Goal: Information Seeking & Learning: Learn about a topic

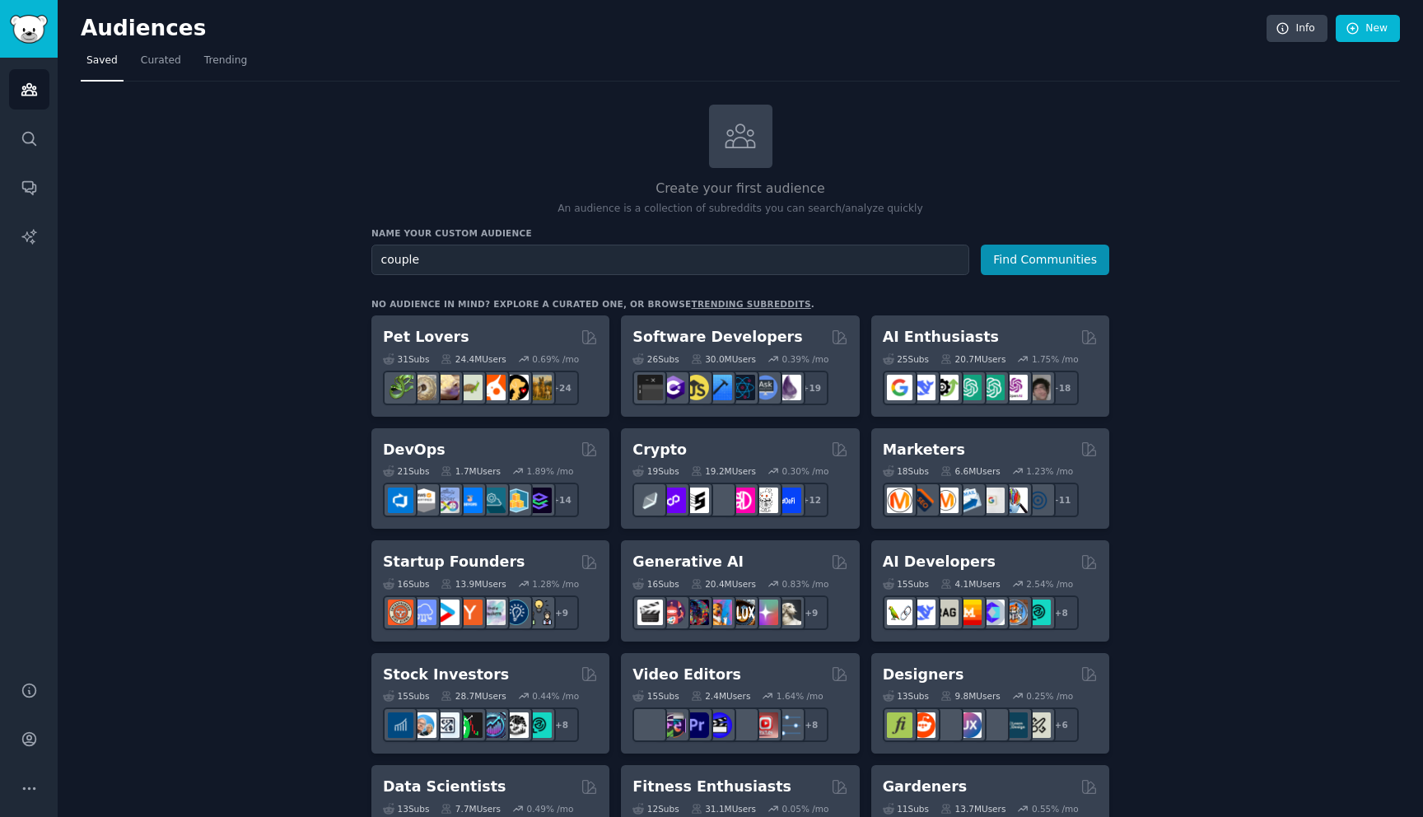
type input "couple"
click at [981, 245] on button "Find Communities" at bounding box center [1045, 260] width 128 height 30
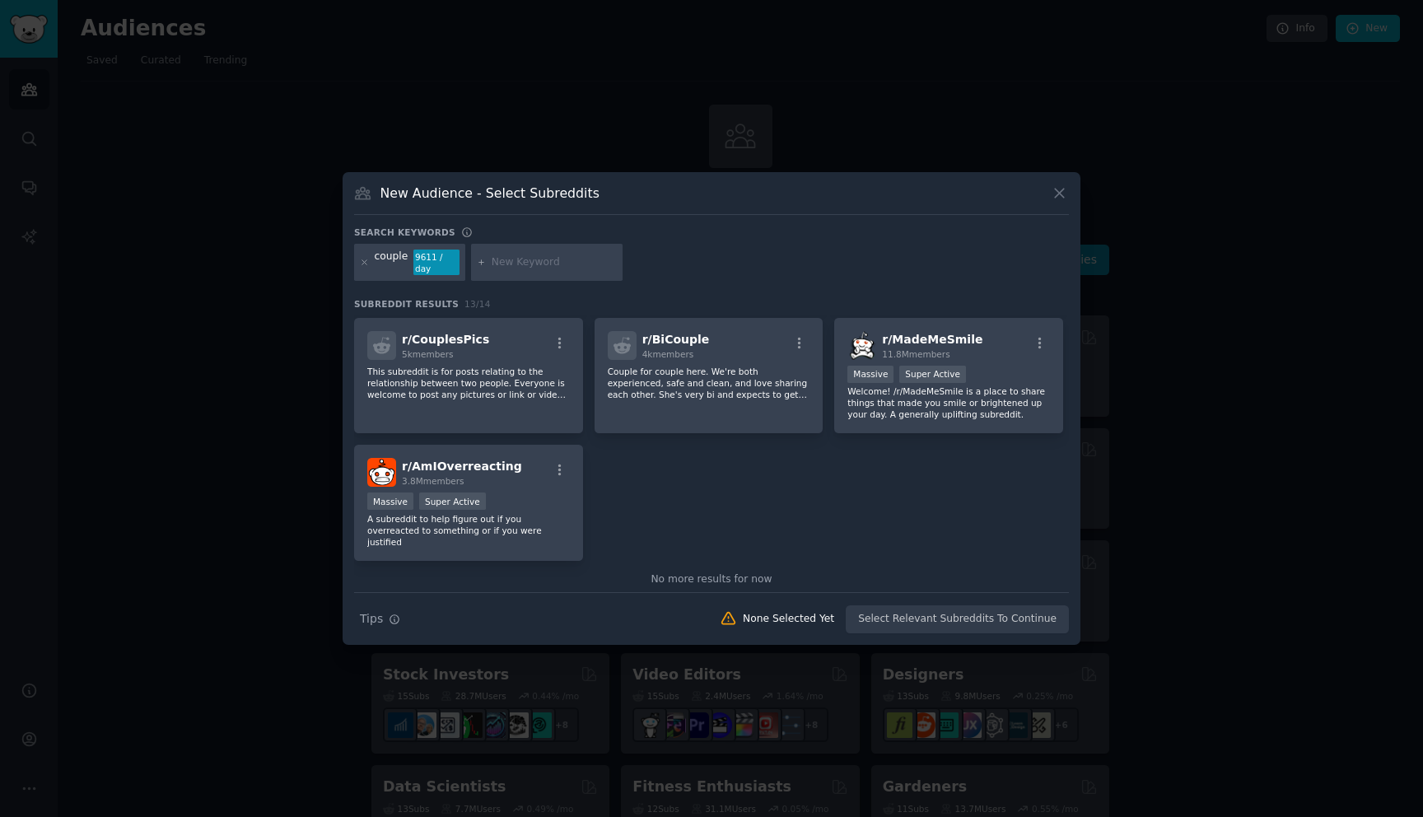
scroll to position [394, 0]
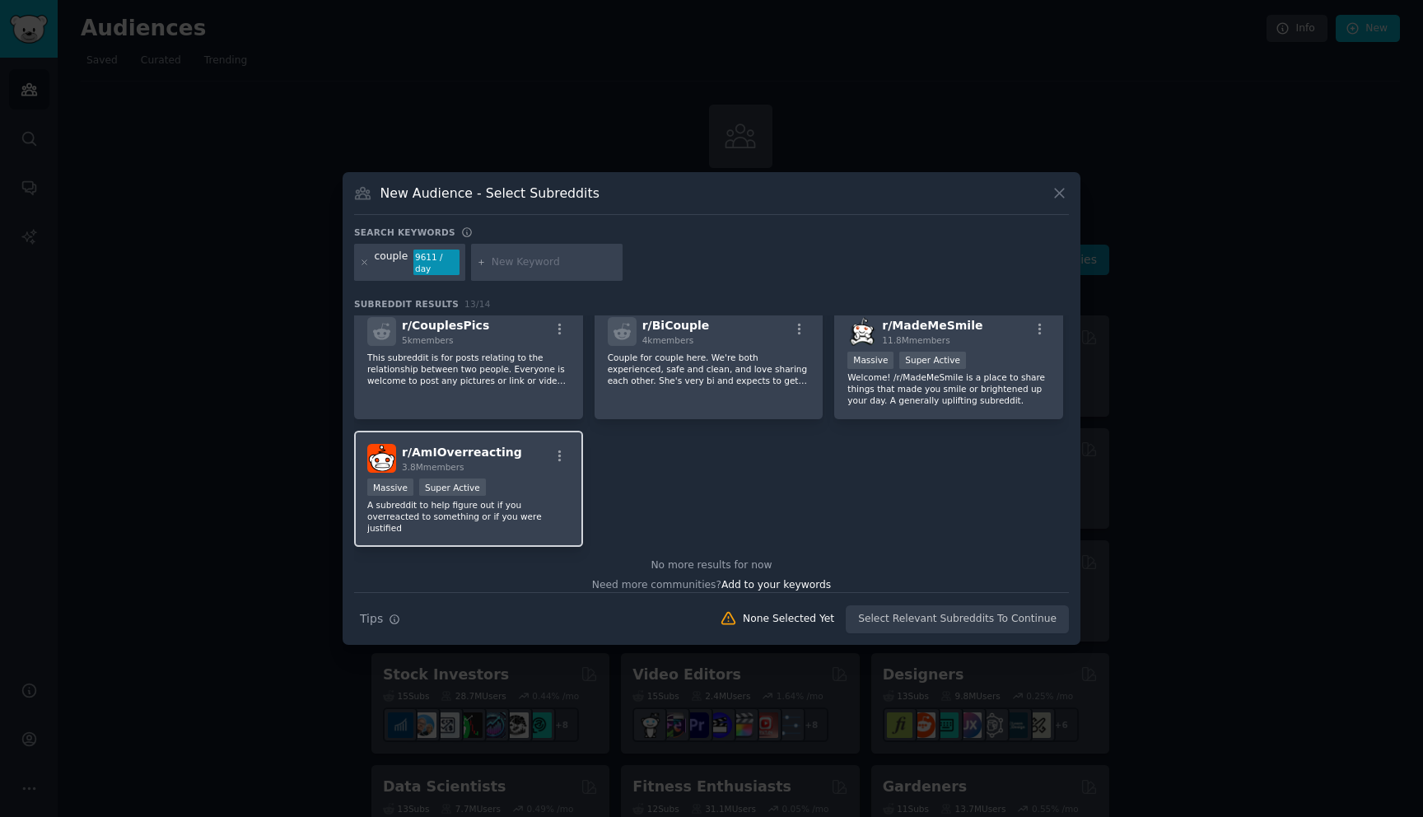
click at [537, 510] on p "A subreddit to help figure out if you overreacted to something or if you were j…" at bounding box center [468, 516] width 203 height 35
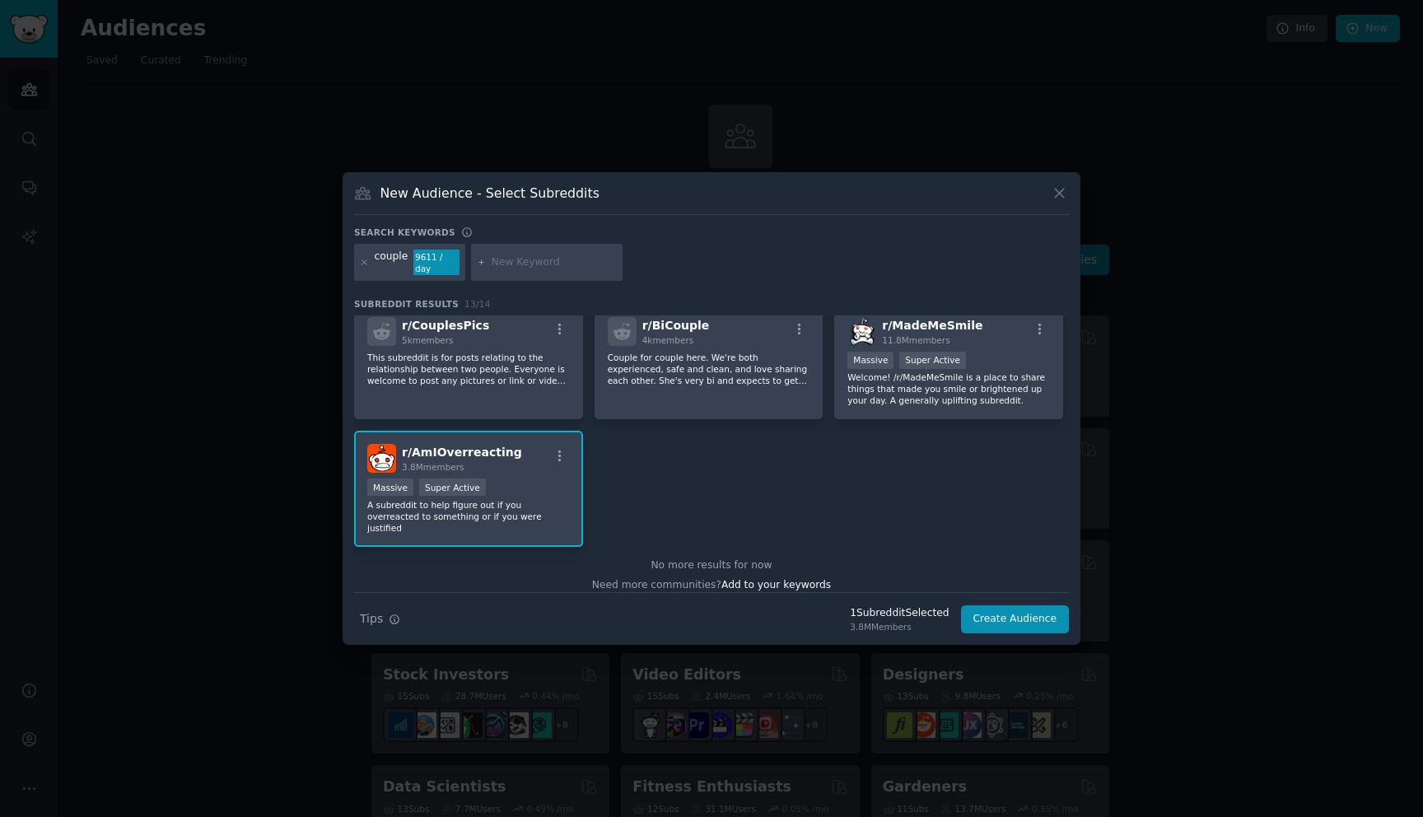
click at [499, 482] on div "Massive Super Active" at bounding box center [468, 488] width 203 height 21
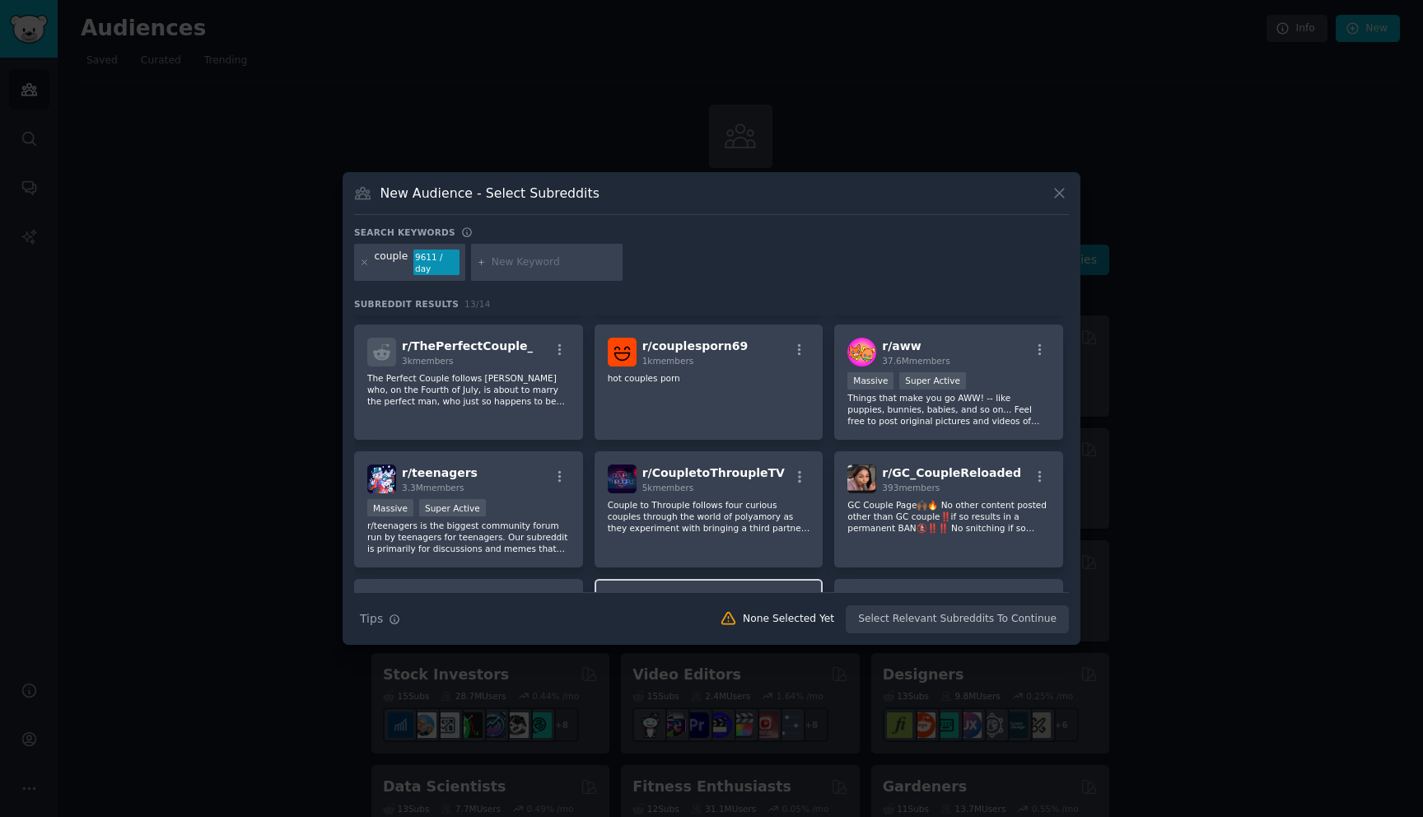
scroll to position [0, 0]
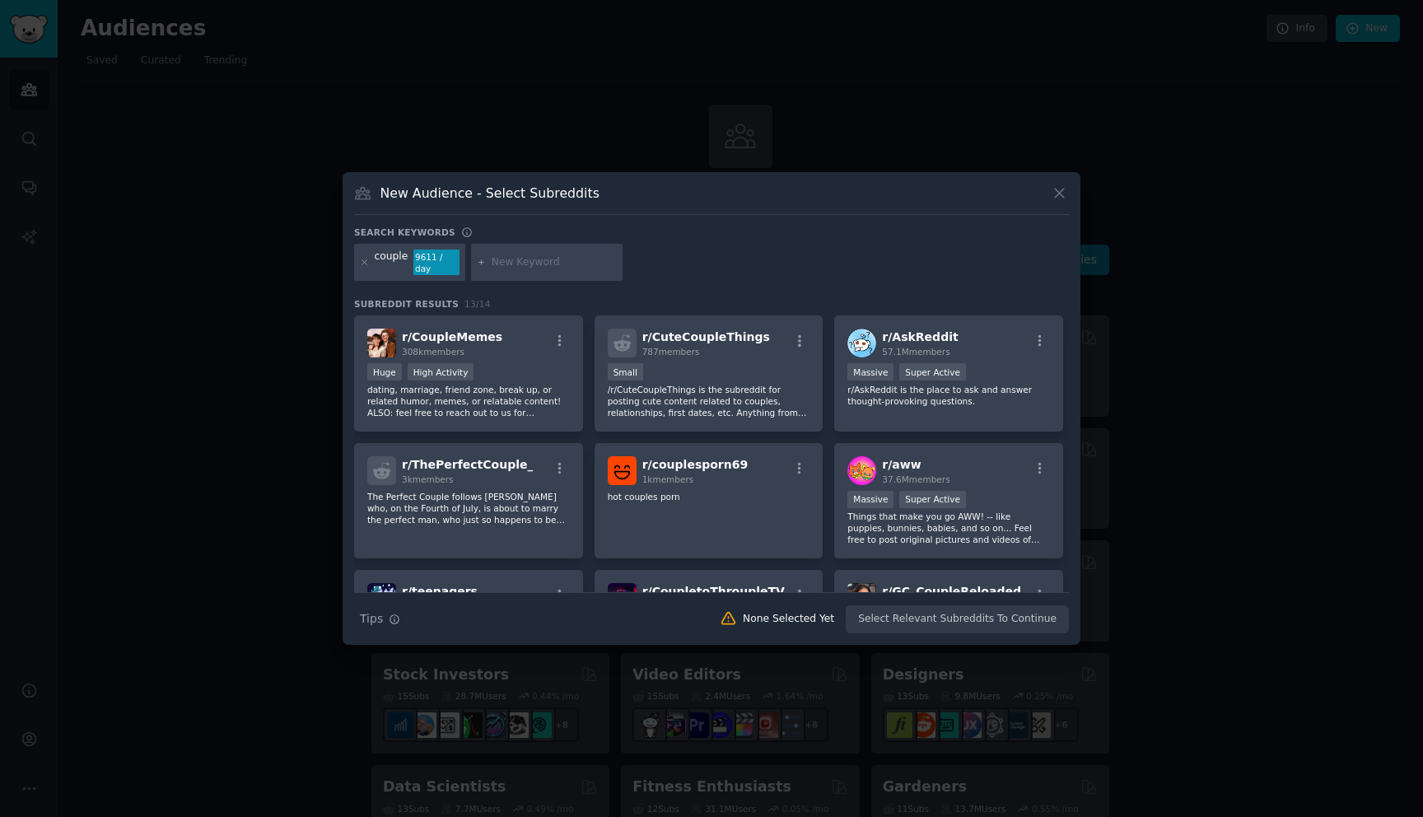
click at [405, 263] on div "couple" at bounding box center [392, 262] width 34 height 26
click at [363, 265] on icon at bounding box center [364, 262] width 9 height 9
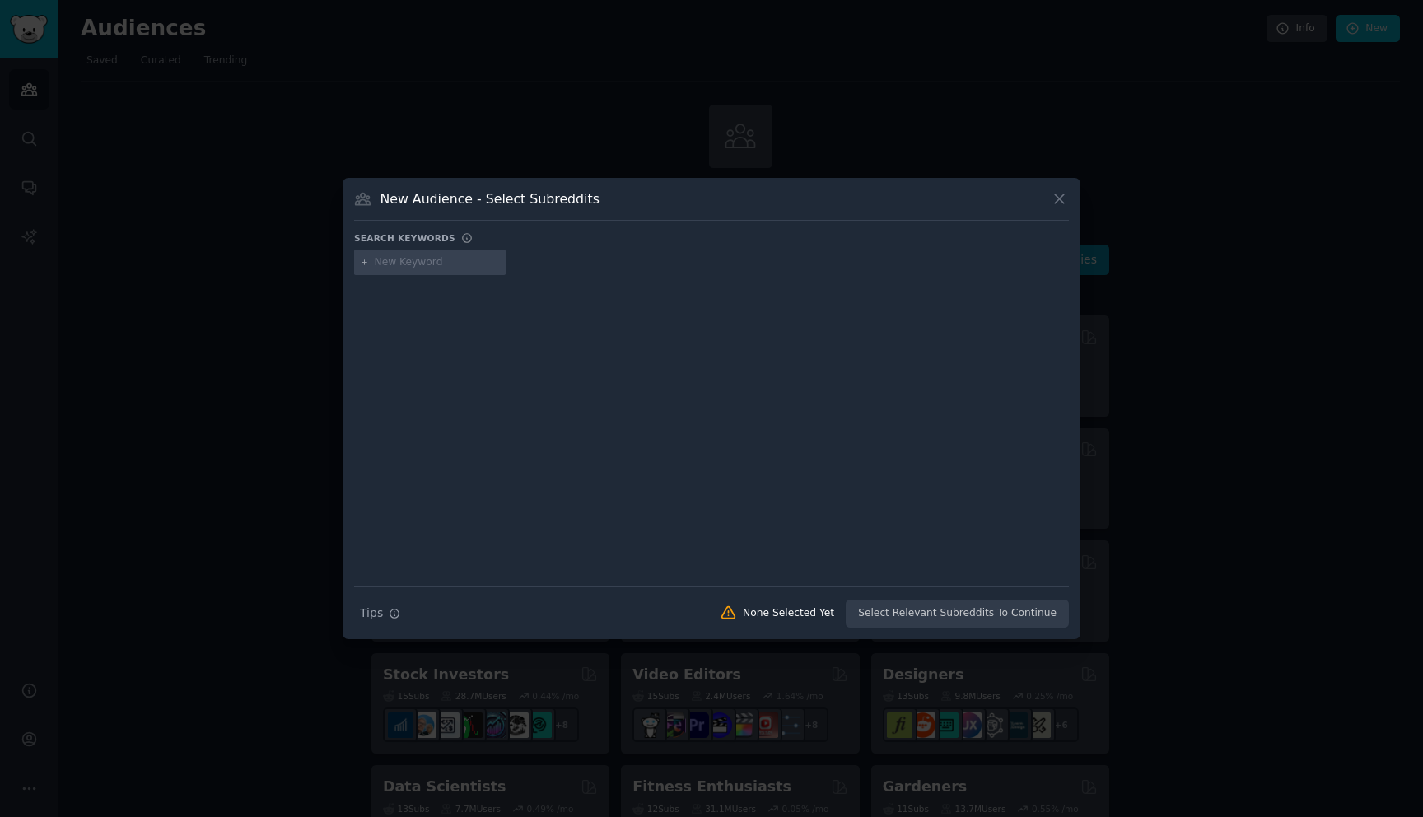
click at [384, 263] on input "text" at bounding box center [437, 262] width 125 height 15
type input "couples"
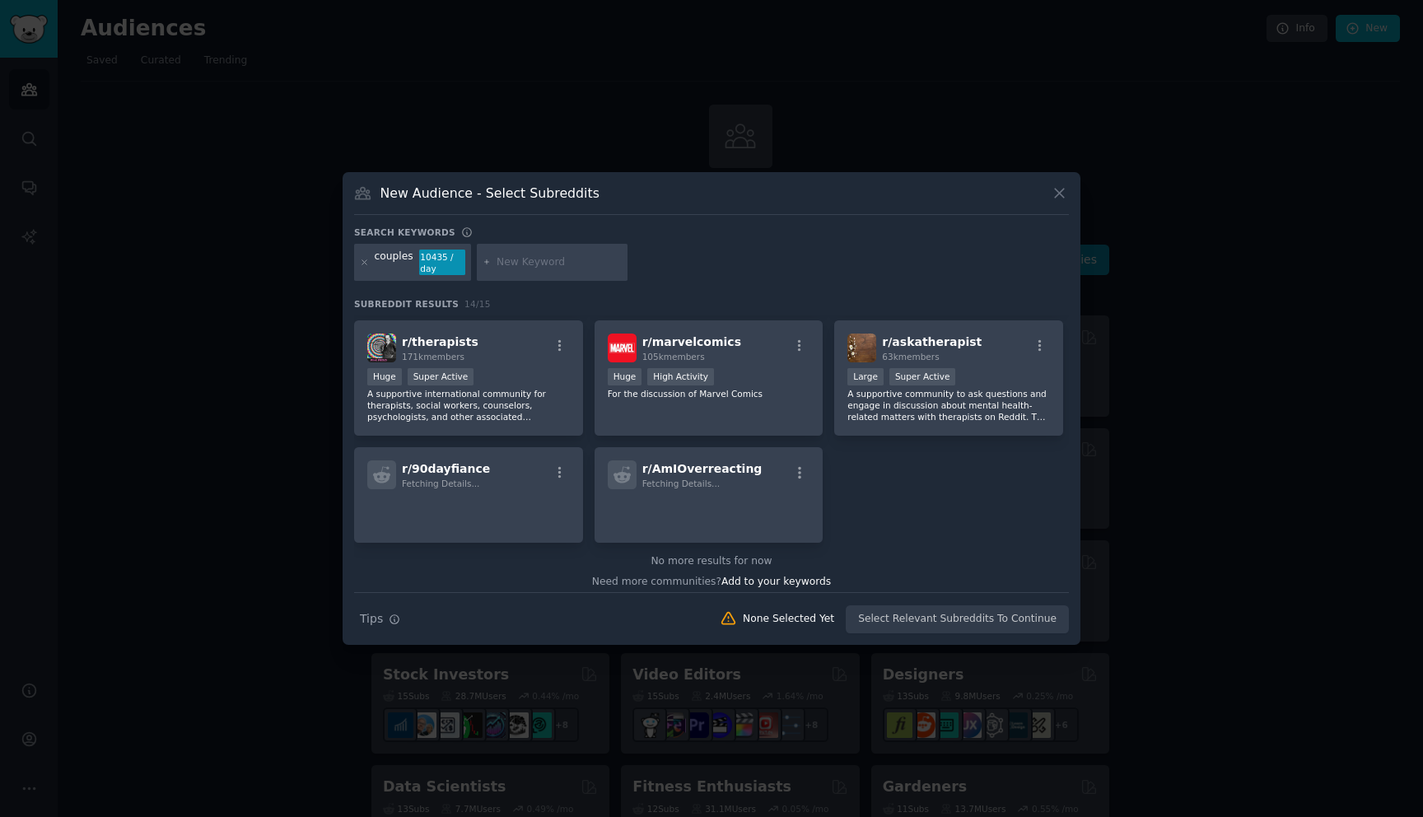
scroll to position [385, 0]
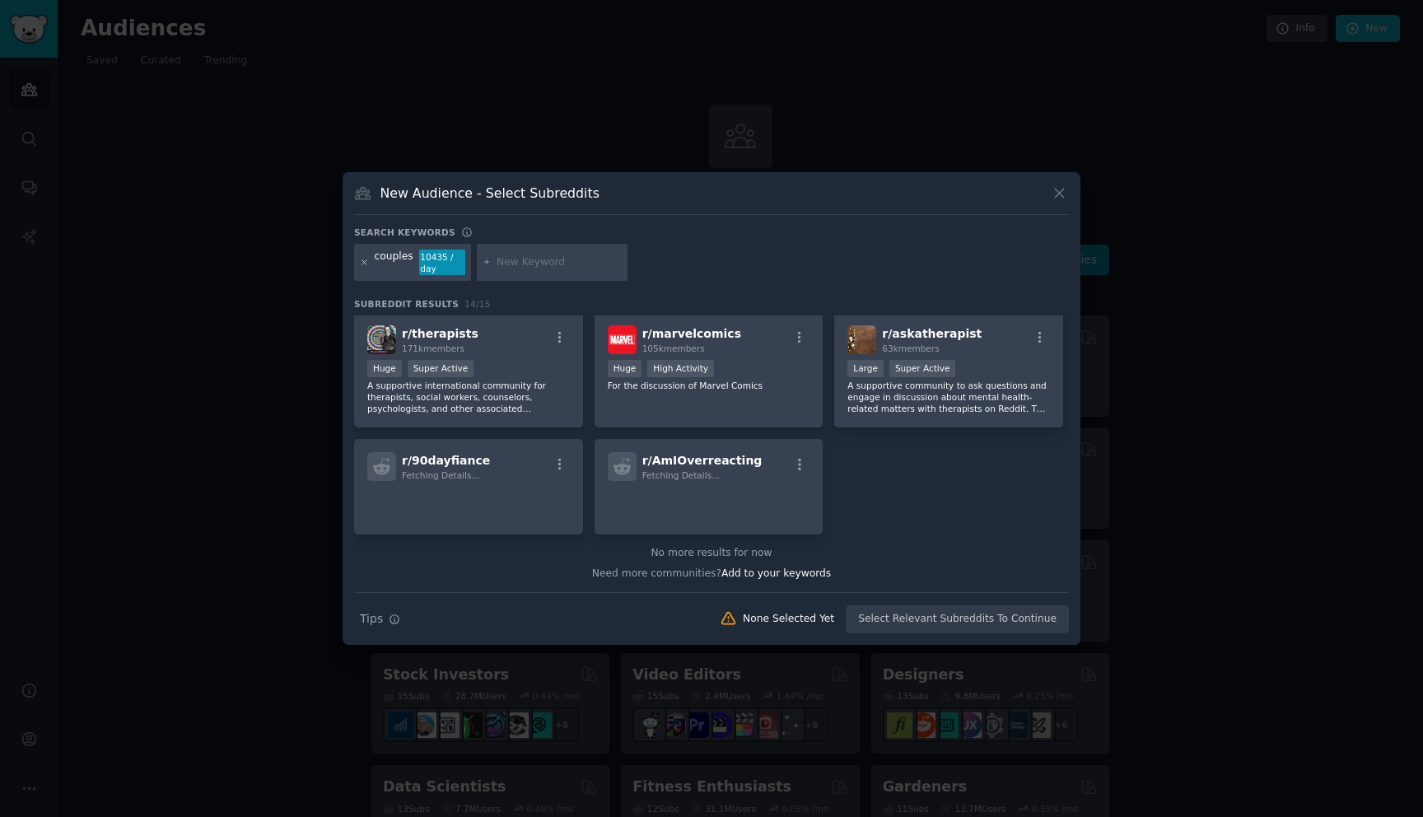
click at [365, 263] on icon at bounding box center [364, 262] width 4 height 4
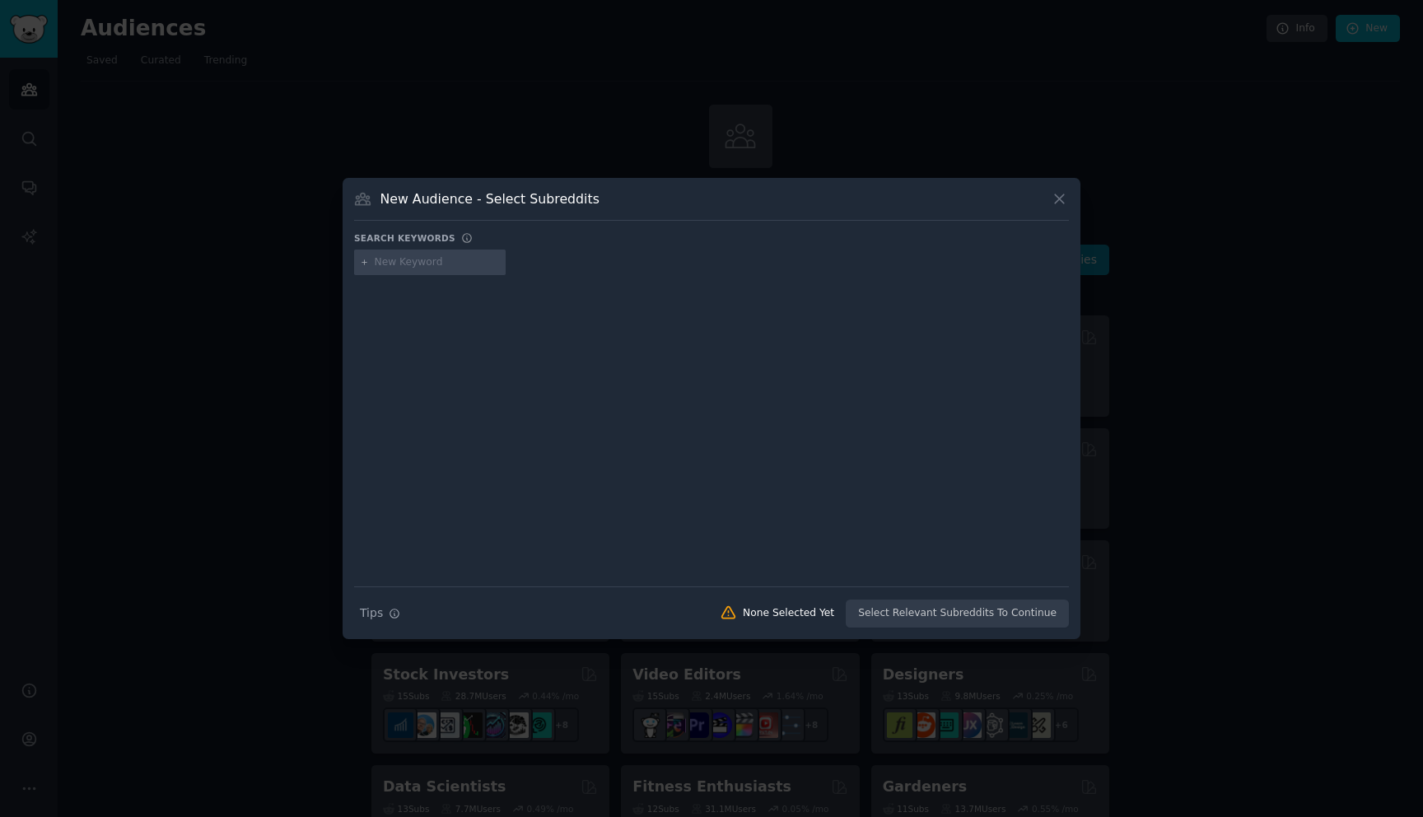
click at [398, 263] on input "text" at bounding box center [437, 262] width 125 height 15
type input "multiplayer games"
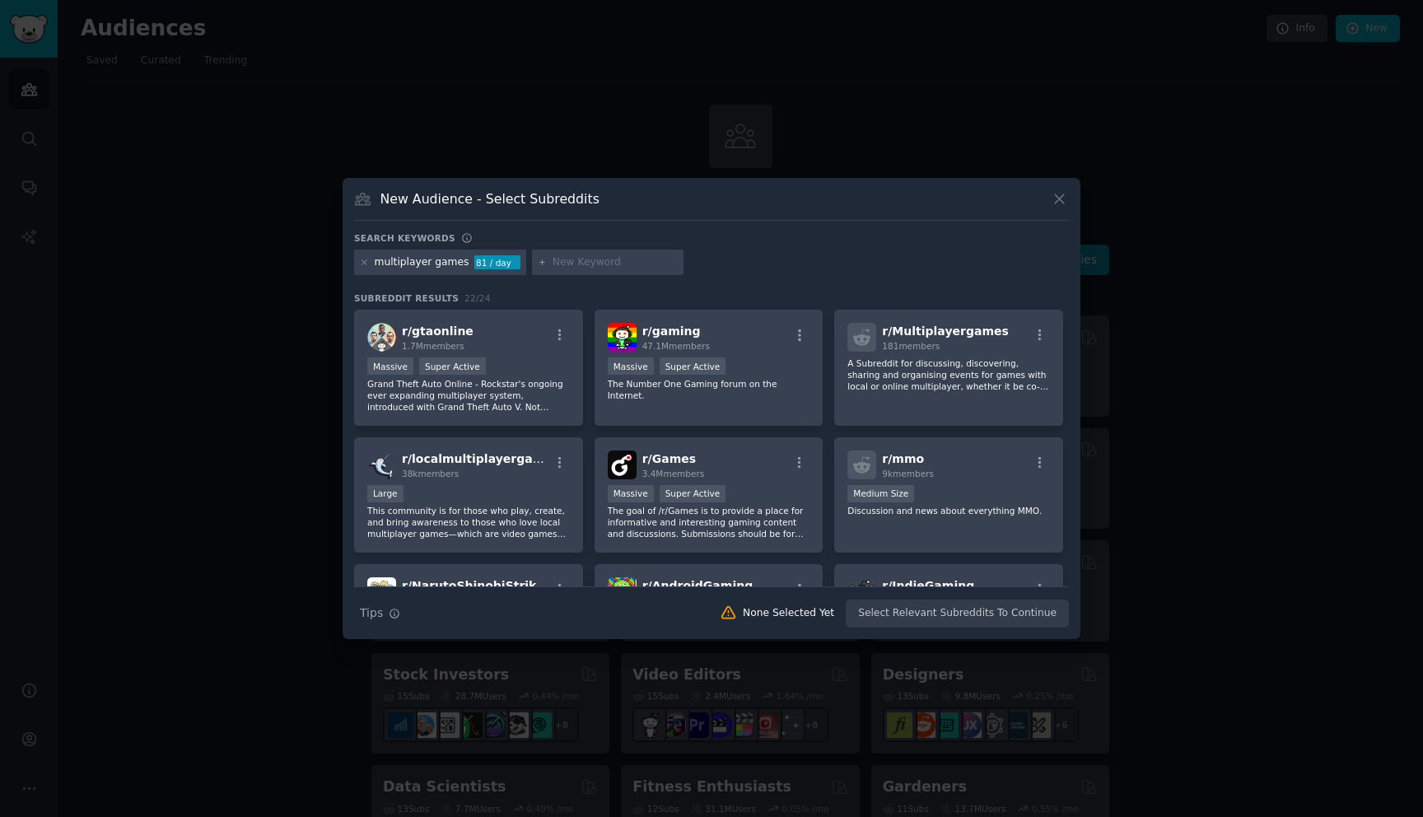
click at [361, 254] on div "multiplayer games 81 / day" at bounding box center [440, 262] width 172 height 26
click at [361, 263] on icon at bounding box center [364, 262] width 9 height 9
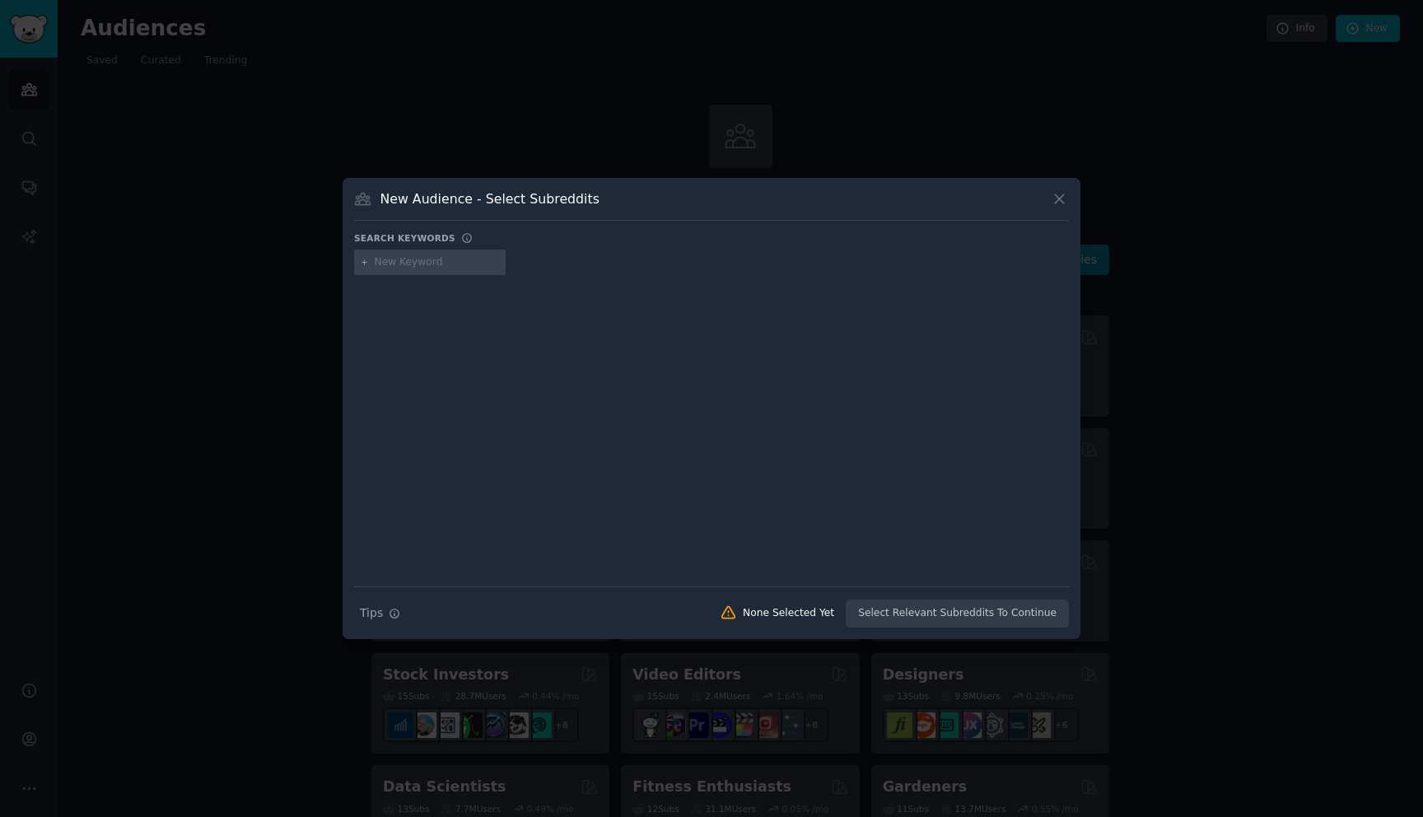
click at [419, 261] on input "text" at bounding box center [437, 262] width 125 height 15
type input "learn english"
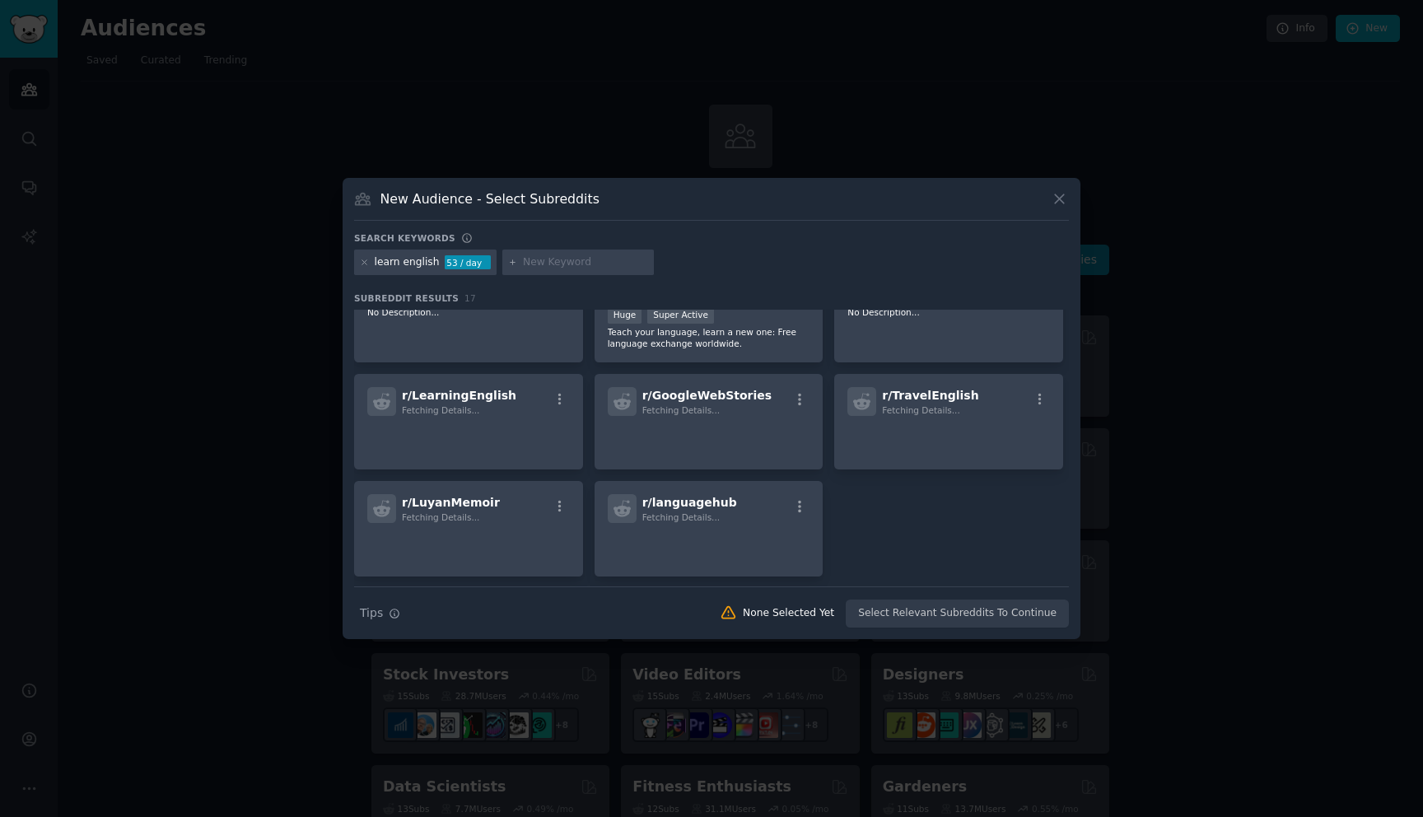
scroll to position [431, 0]
